Goal: Navigation & Orientation: Find specific page/section

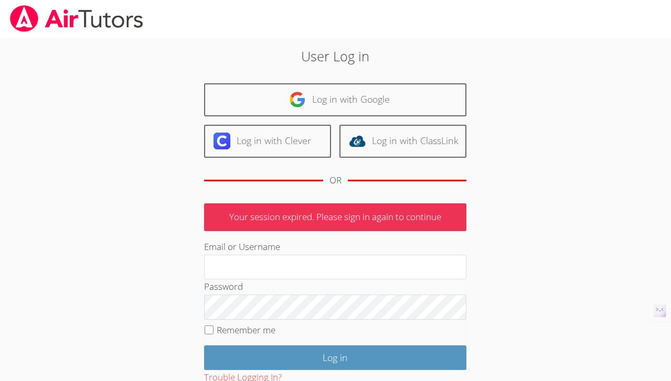
click at [335, 281] on div "Password" at bounding box center [335, 299] width 262 height 40
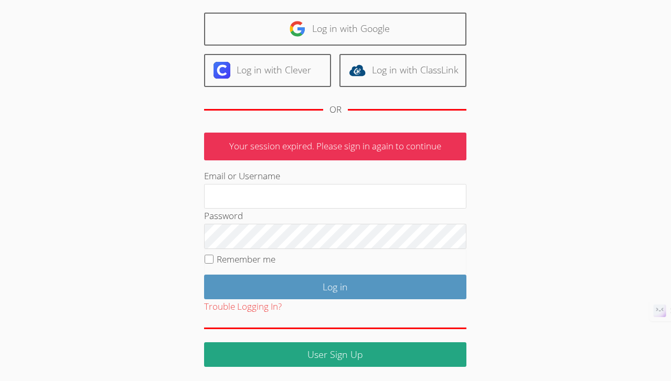
scroll to position [71, 0]
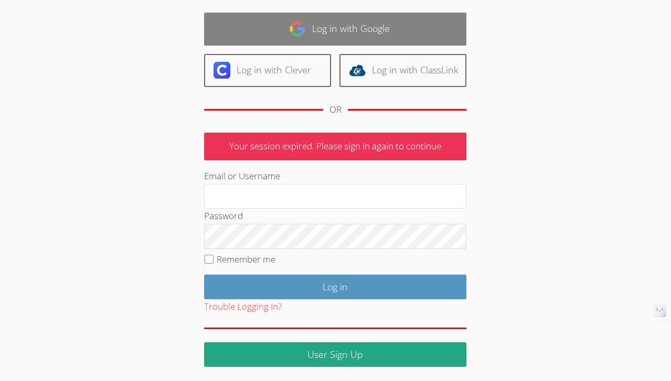
click at [384, 34] on link "Log in with Google" at bounding box center [335, 29] width 262 height 33
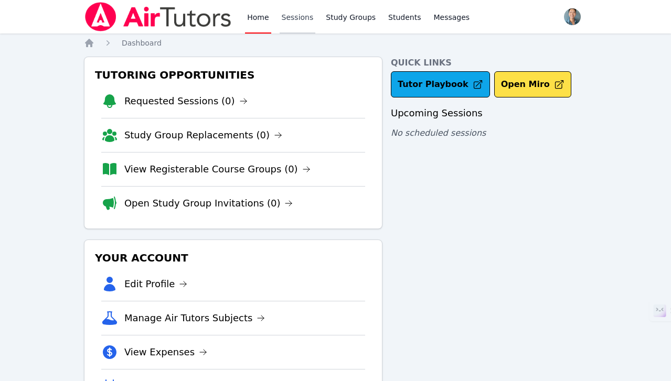
click at [295, 10] on link "Sessions" at bounding box center [297, 17] width 36 height 34
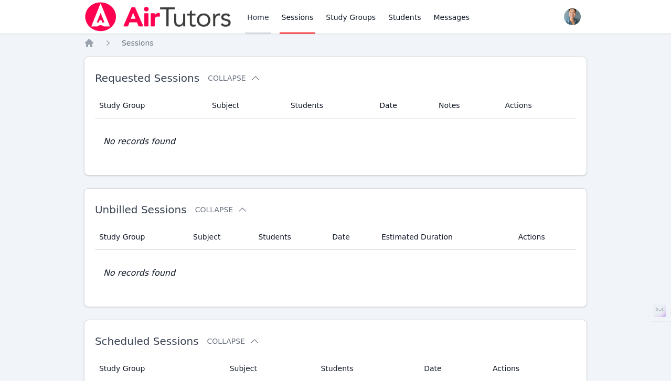
click at [249, 14] on link "Home" at bounding box center [258, 17] width 26 height 34
